Goal: Task Accomplishment & Management: Manage account settings

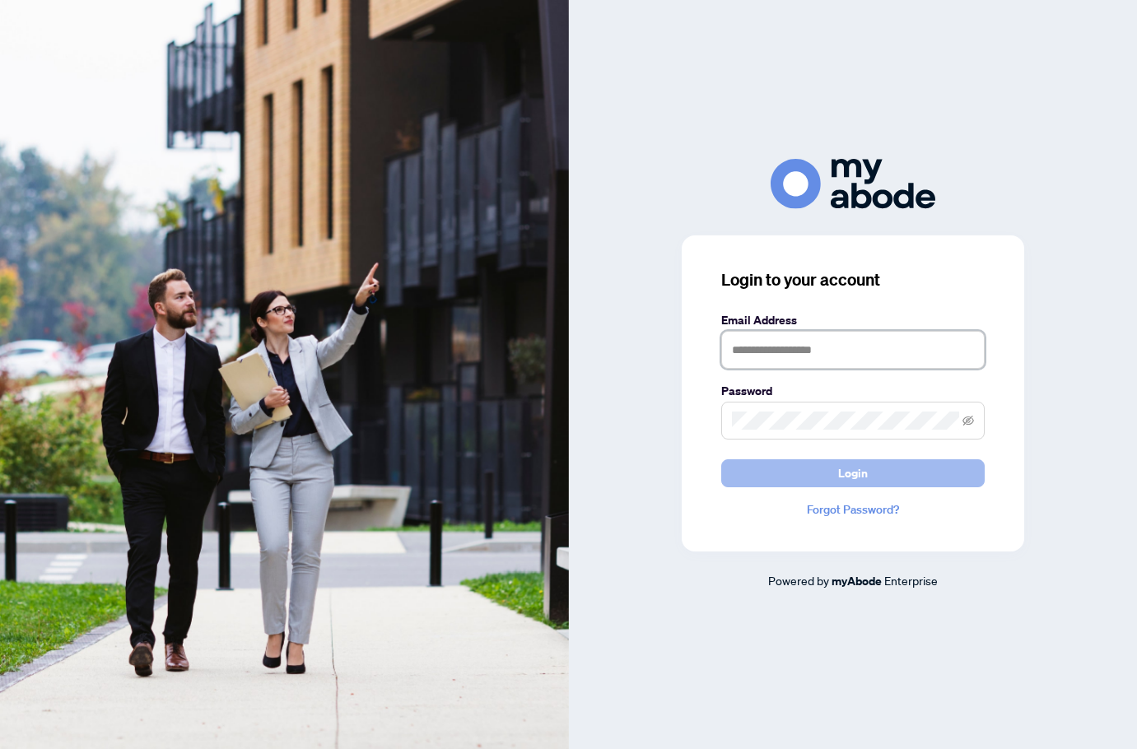
type input "**********"
click at [792, 483] on button "Login" at bounding box center [852, 473] width 263 height 28
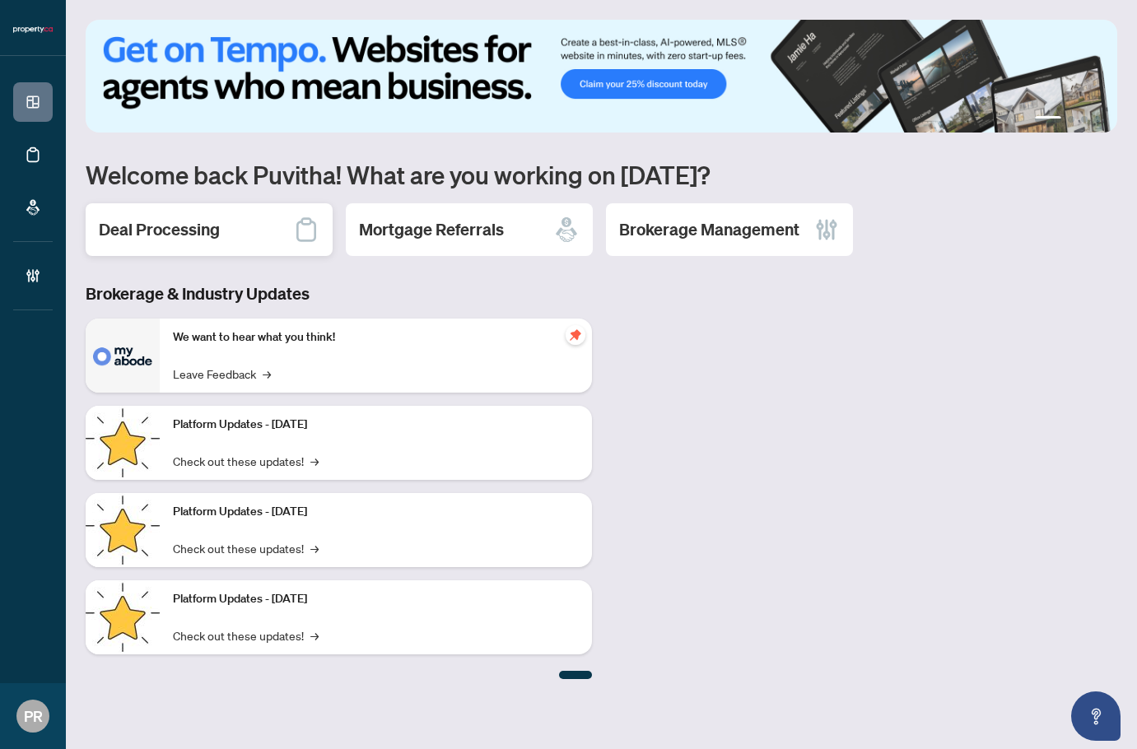
click at [212, 222] on h2 "Deal Processing" at bounding box center [159, 229] width 121 height 23
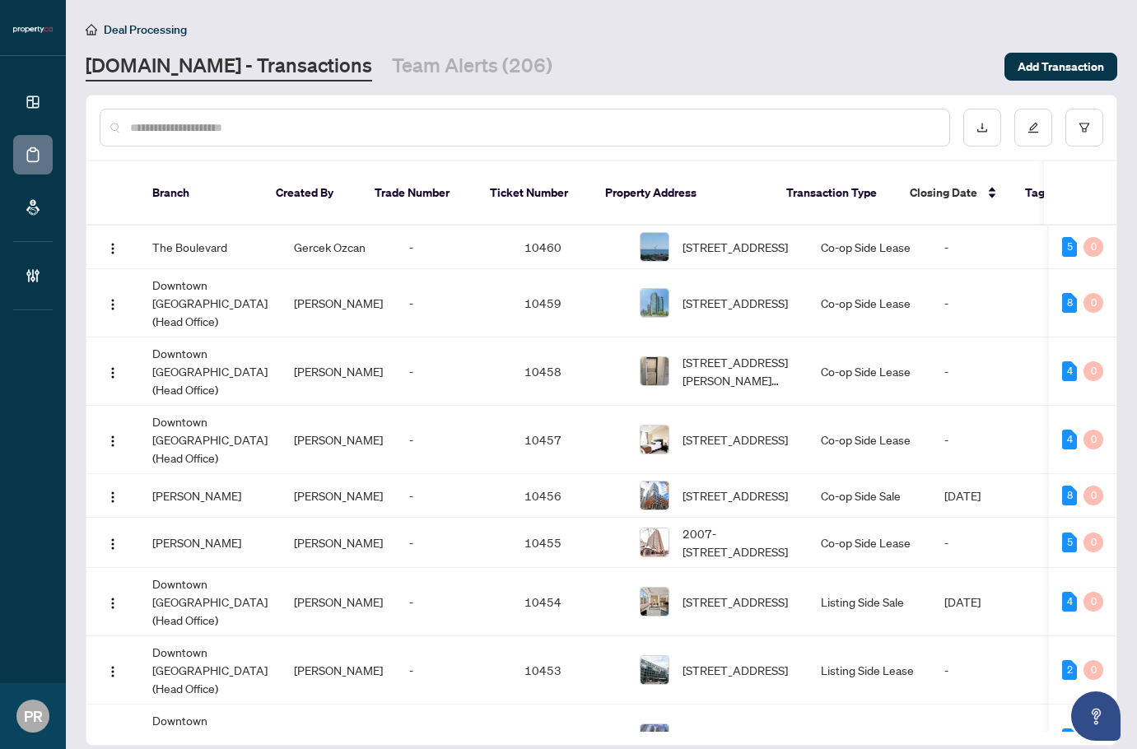
click at [358, 83] on main "Deal Processing Property.ca - Transactions Team Alerts (206) Add Transaction Br…" at bounding box center [601, 374] width 1071 height 749
click at [392, 59] on link "Team Alerts (206)" at bounding box center [472, 67] width 161 height 30
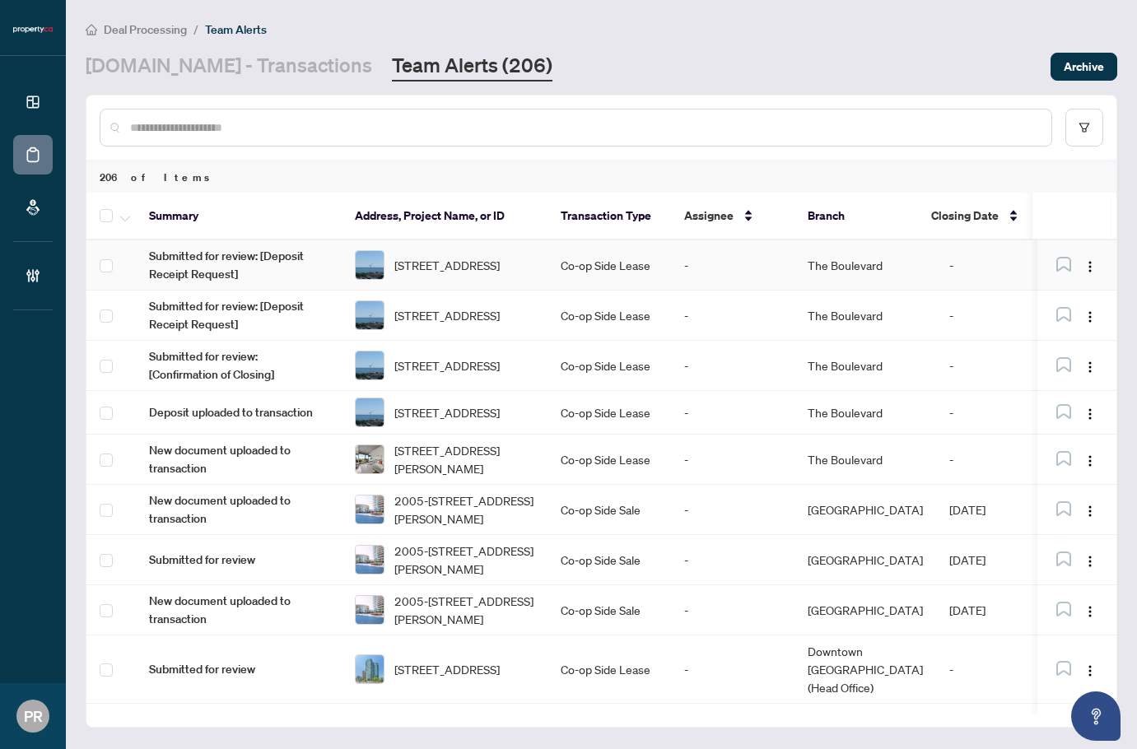
click at [549, 271] on td "Co-op Side Lease" at bounding box center [608, 265] width 123 height 50
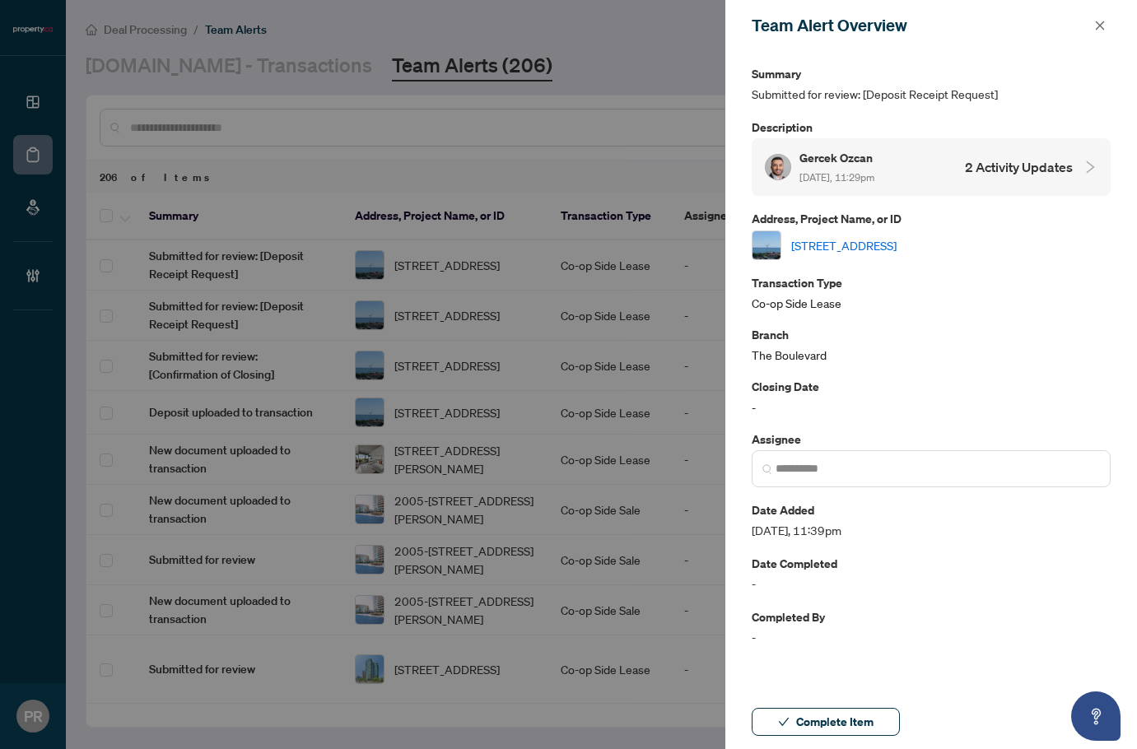
click at [880, 245] on link "1315-285 Dufferin St, Toronto, Ontario M6K 1Z7, Canada" at bounding box center [843, 245] width 105 height 18
click at [1102, 37] on span "button" at bounding box center [1100, 25] width 12 height 26
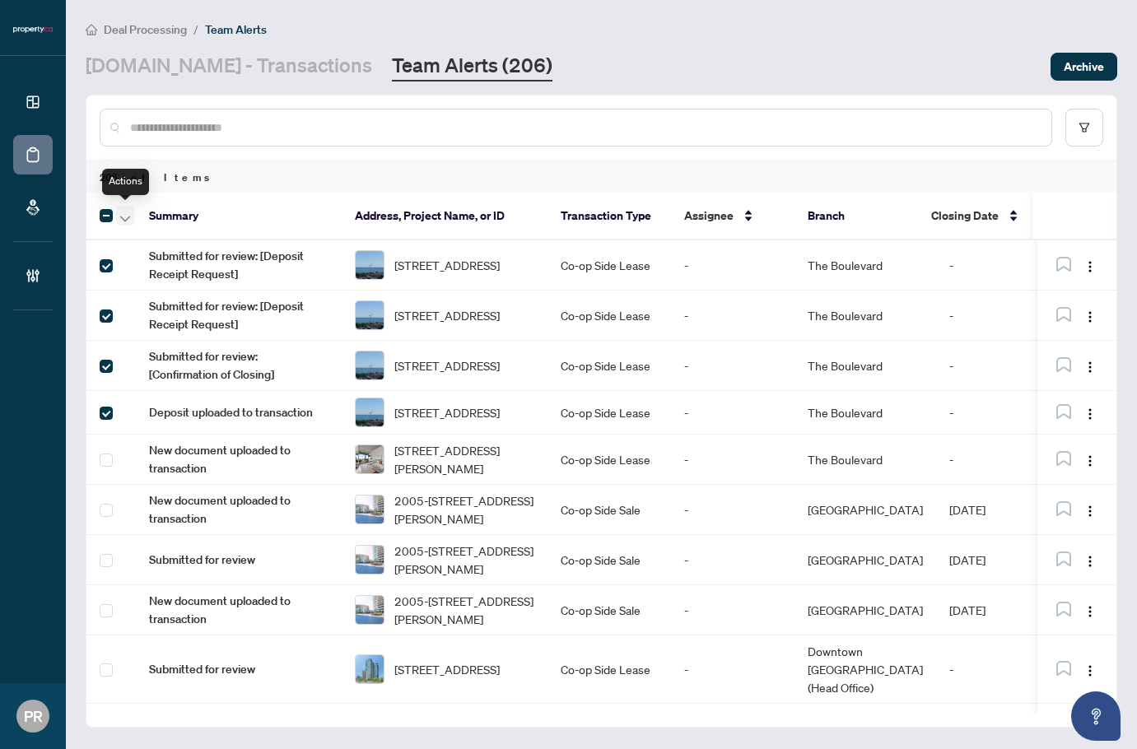
click at [131, 220] on button "button" at bounding box center [125, 216] width 18 height 20
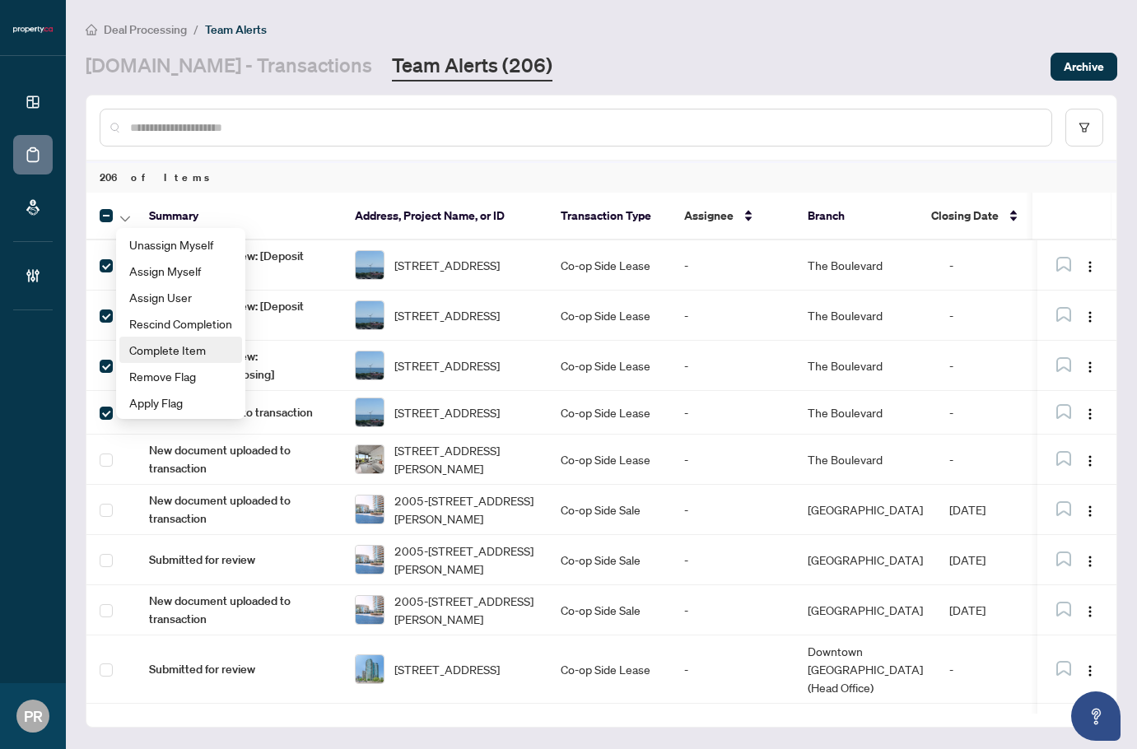
click at [198, 353] on span "Complete Item" at bounding box center [180, 350] width 103 height 18
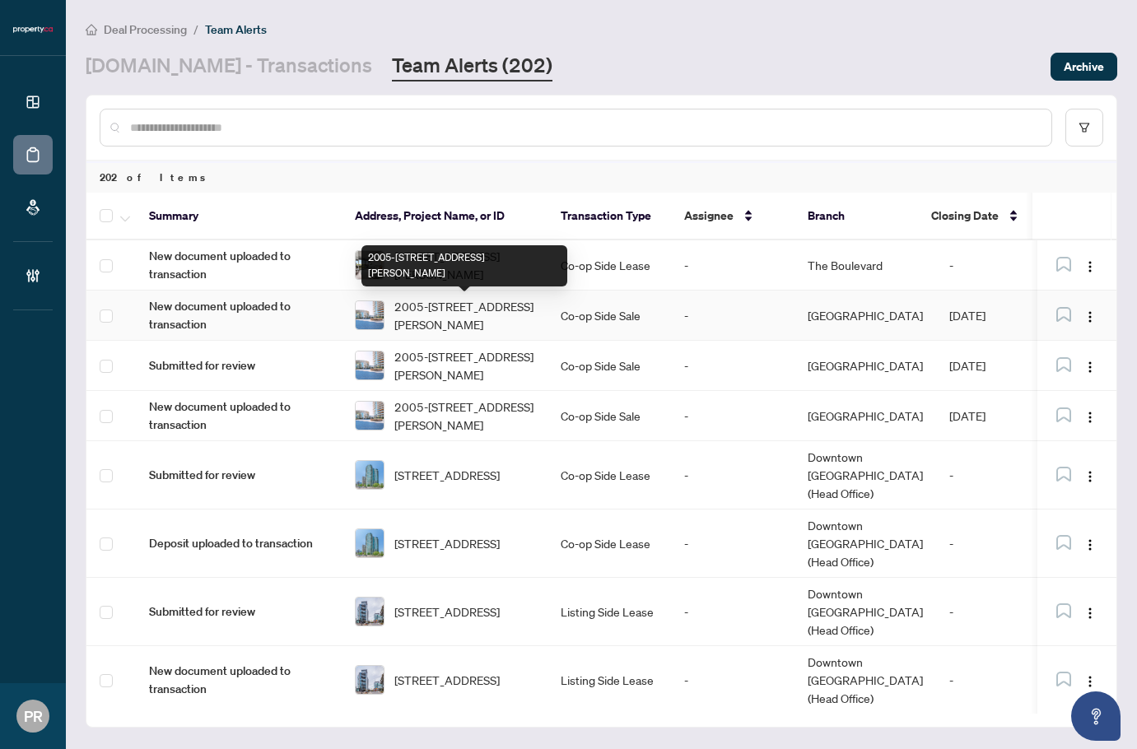
click at [449, 305] on span "2005-[STREET_ADDRESS][PERSON_NAME]" at bounding box center [464, 315] width 140 height 36
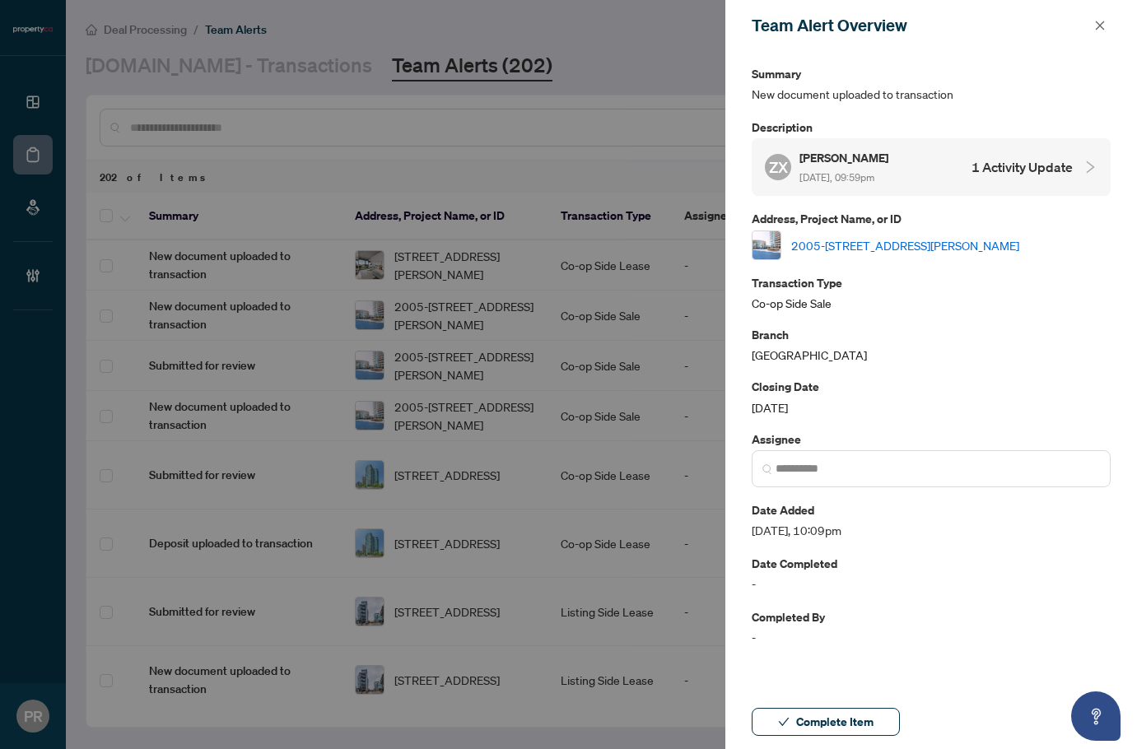
click at [890, 236] on link "2005-[STREET_ADDRESS][PERSON_NAME]" at bounding box center [905, 245] width 228 height 18
click at [1104, 21] on icon "close" at bounding box center [1100, 26] width 12 height 12
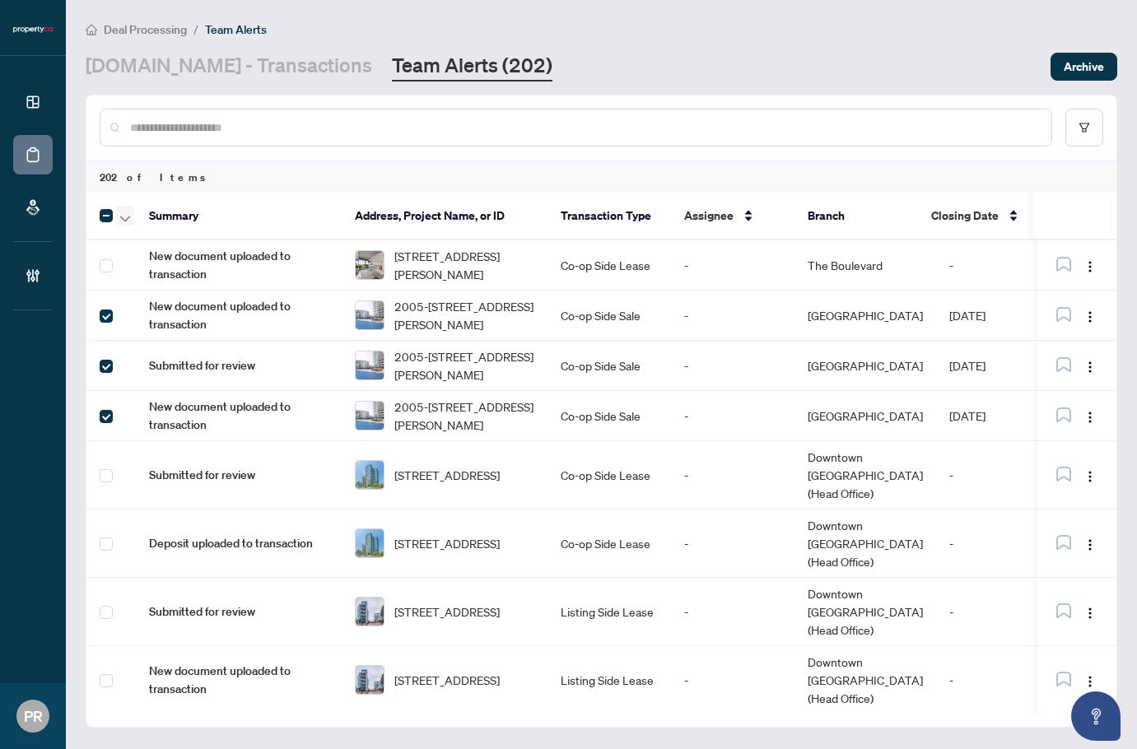
click at [127, 217] on icon "button" at bounding box center [125, 219] width 10 height 7
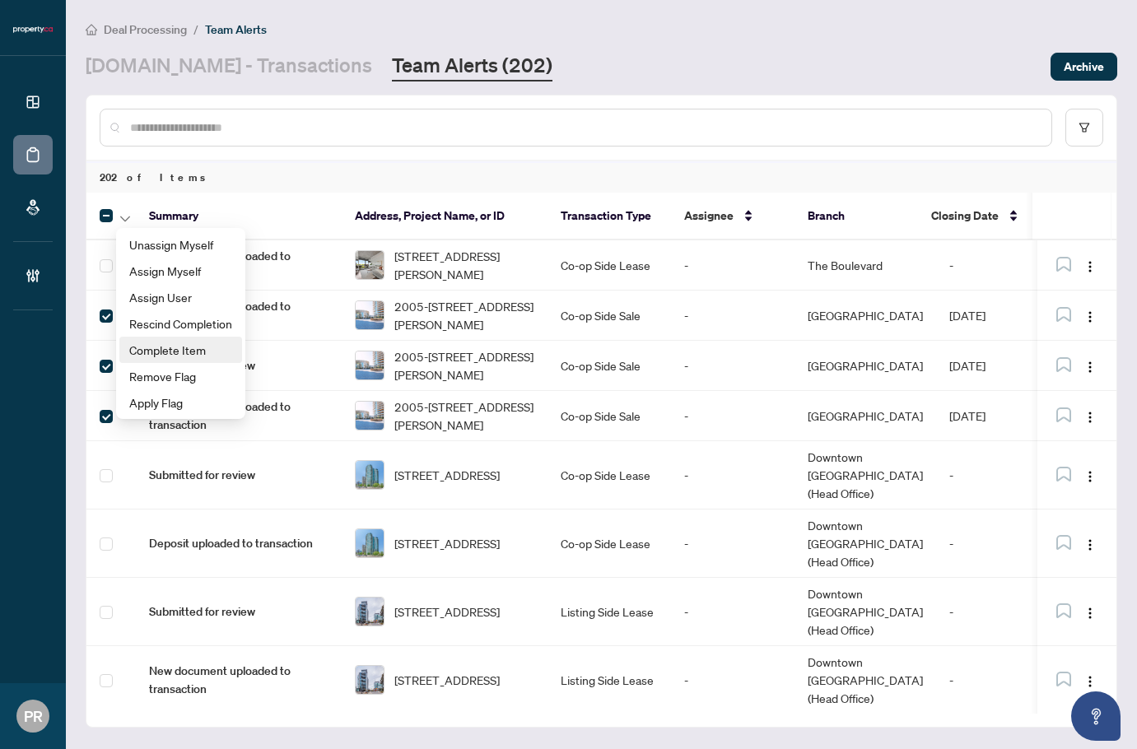
click at [190, 350] on span "Complete Item" at bounding box center [180, 350] width 103 height 18
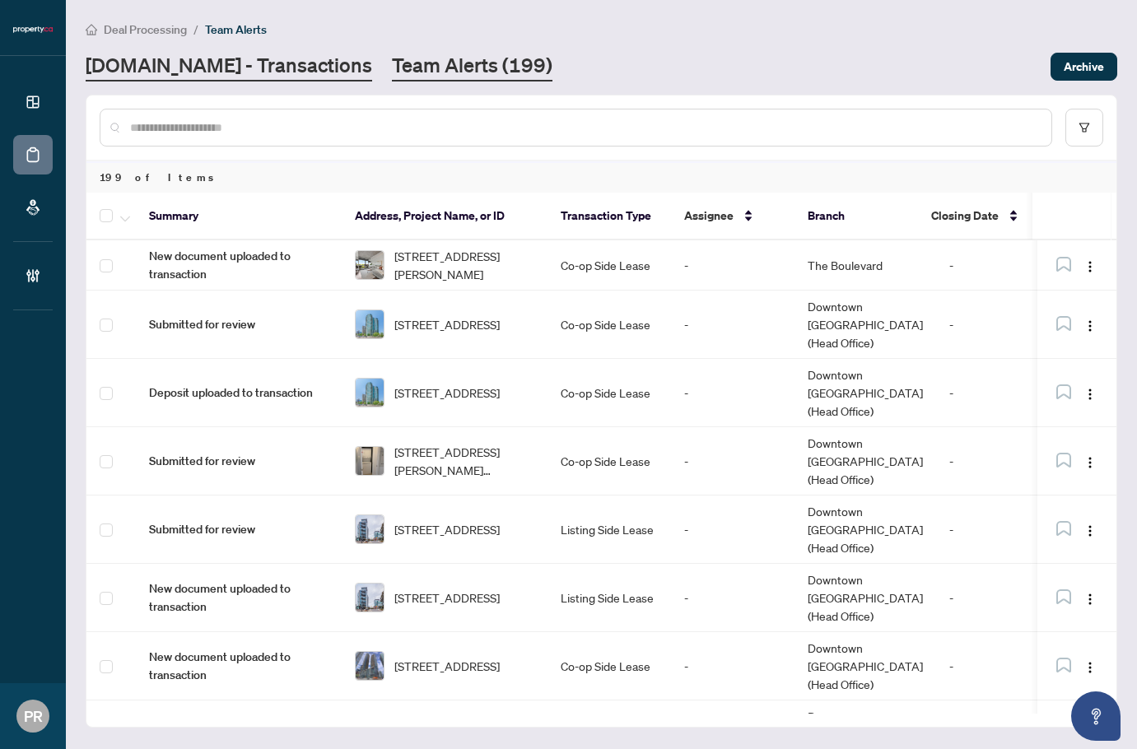
click at [244, 70] on link "Property.ca - Transactions" at bounding box center [229, 67] width 287 height 30
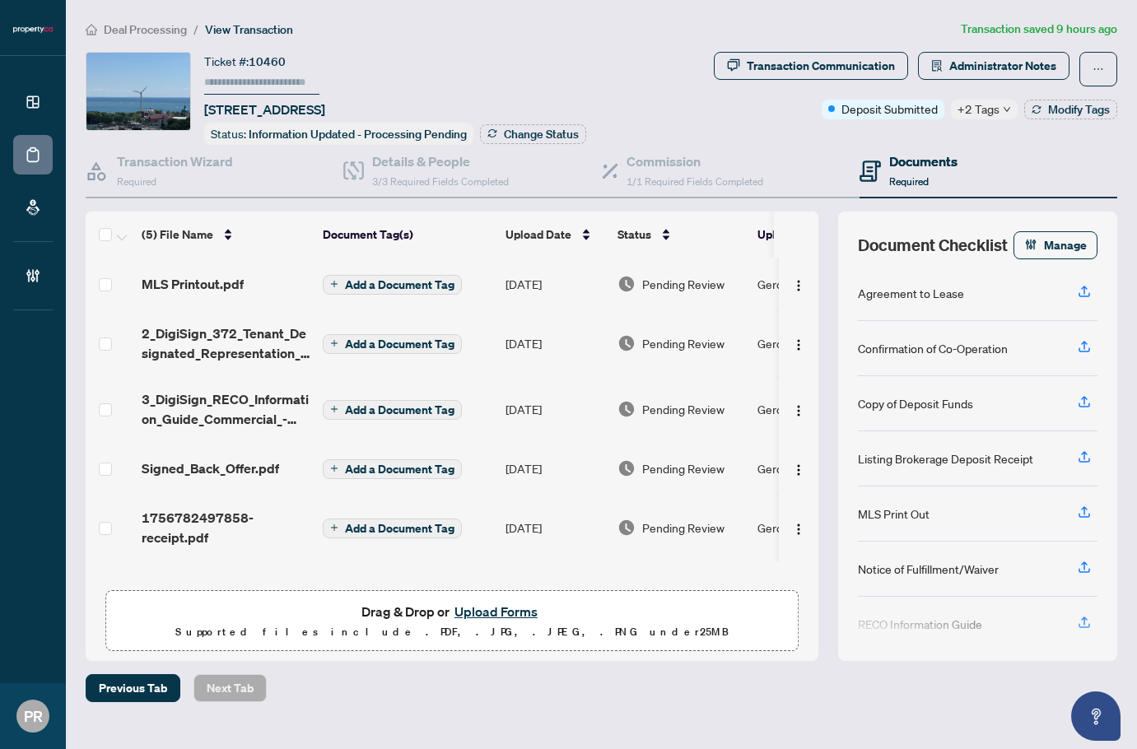
click at [991, 114] on span "+2 Tags" at bounding box center [979, 109] width 42 height 19
drag, startPoint x: 314, startPoint y: 107, endPoint x: 243, endPoint y: 109, distance: 70.8
click at [243, 109] on span "1315-285 Dufferin St, Toronto, Ontario M6K 1Z7, Canada" at bounding box center [264, 110] width 121 height 20
copy span "285 Dufferin"
